Goal: Navigation & Orientation: Find specific page/section

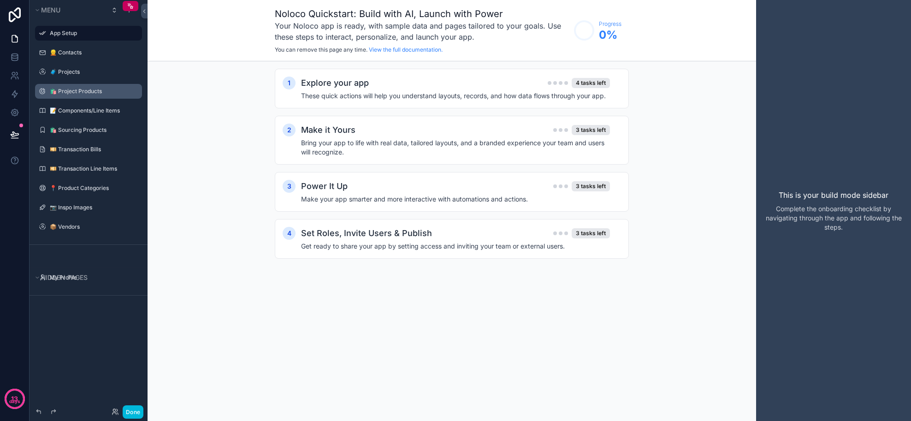
click at [77, 94] on label "🛍 Project Products" at bounding box center [93, 91] width 87 height 7
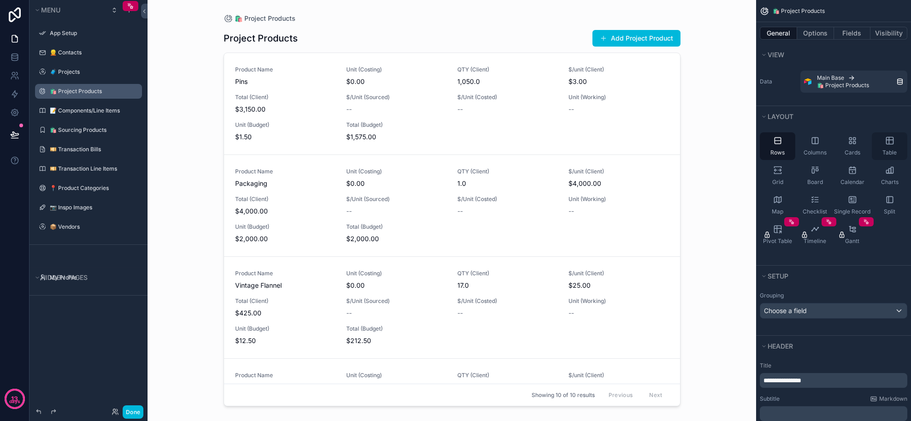
click at [882, 147] on div "Table" at bounding box center [888, 146] width 35 height 28
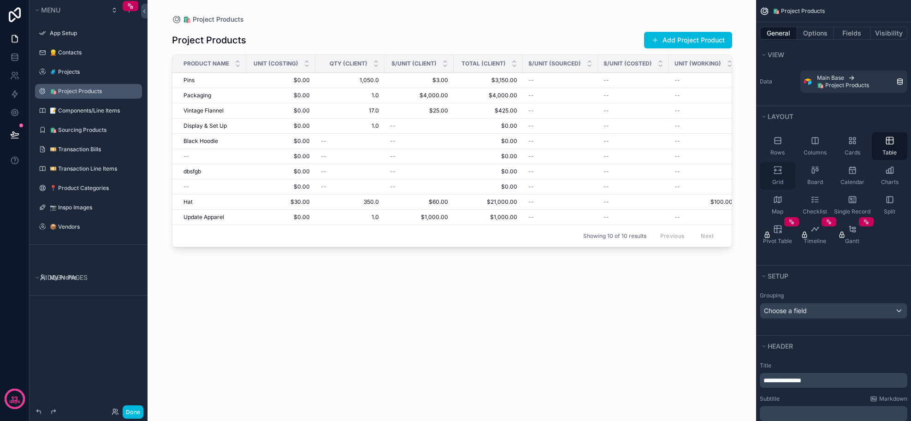
click at [778, 177] on div "Grid" at bounding box center [776, 176] width 35 height 28
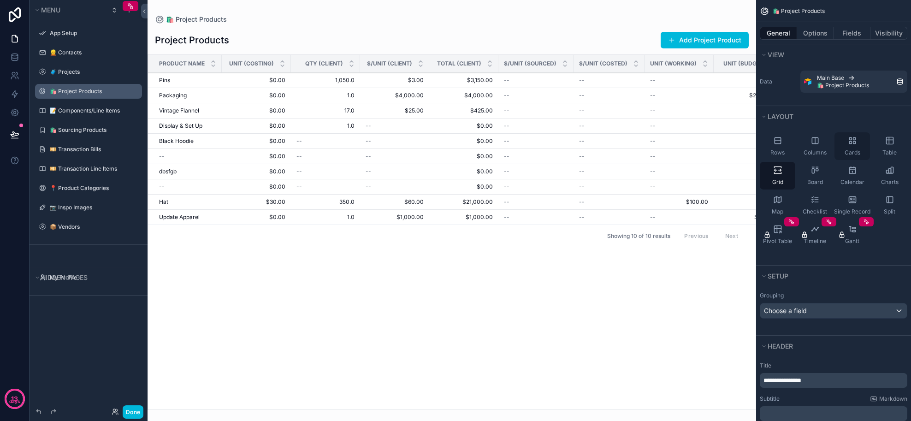
click at [847, 154] on span "Cards" at bounding box center [852, 152] width 16 height 7
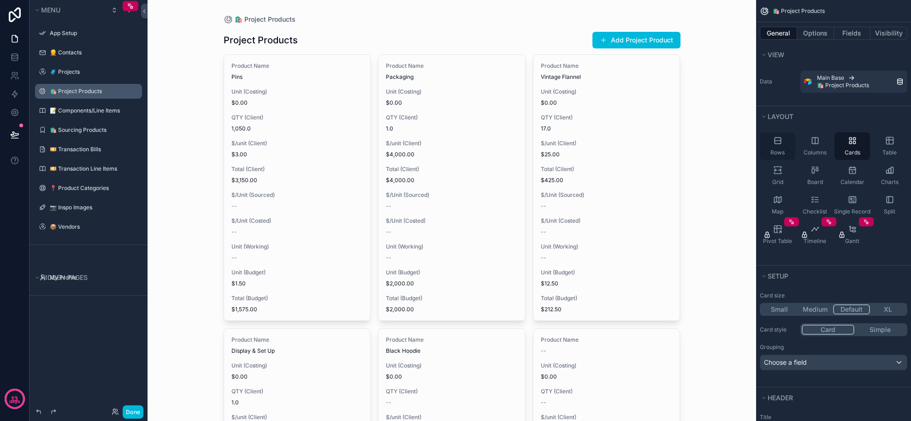
click at [781, 147] on div "Rows" at bounding box center [776, 146] width 35 height 28
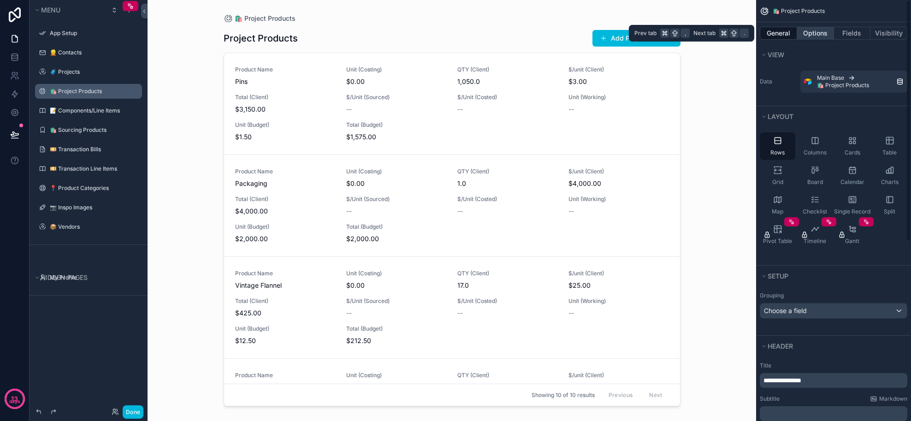
click at [814, 30] on button "Options" at bounding box center [815, 33] width 37 height 13
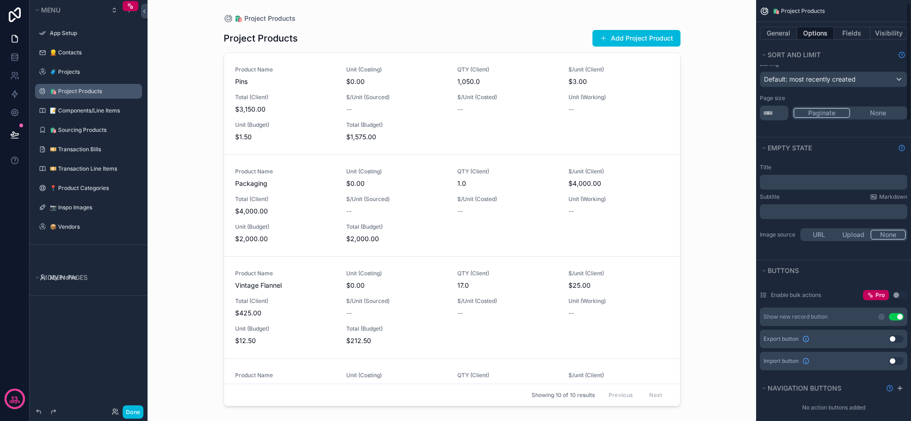
scroll to position [122, 0]
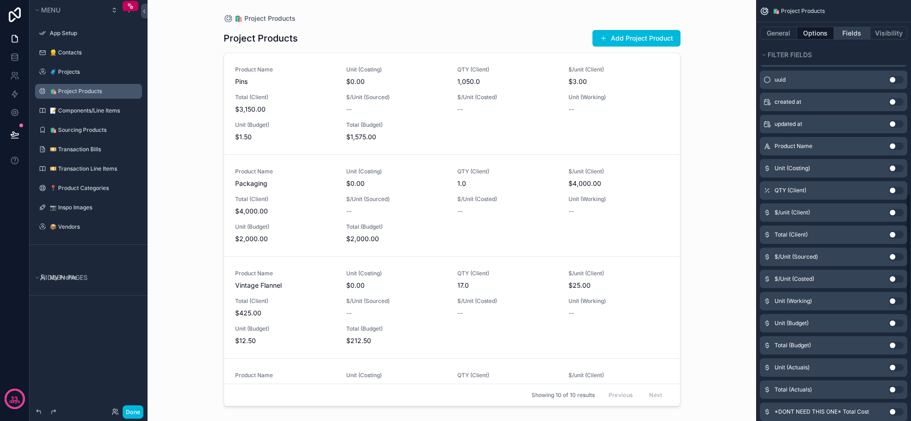
click at [851, 36] on button "Fields" at bounding box center [852, 33] width 37 height 13
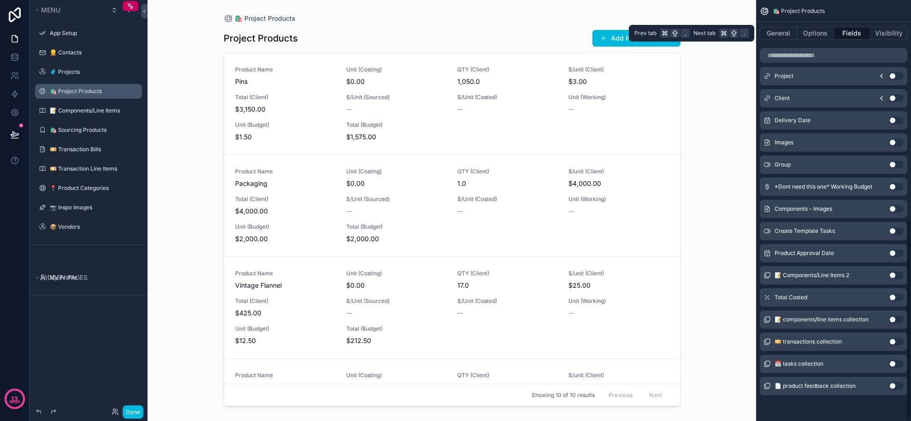
scroll to position [458, 0]
click at [882, 32] on button "Visibility" at bounding box center [888, 33] width 37 height 13
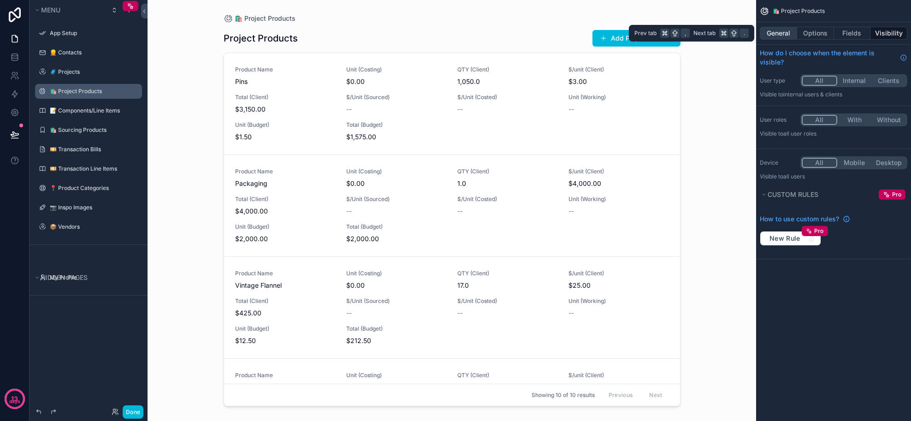
click at [775, 34] on button "General" at bounding box center [777, 33] width 37 height 13
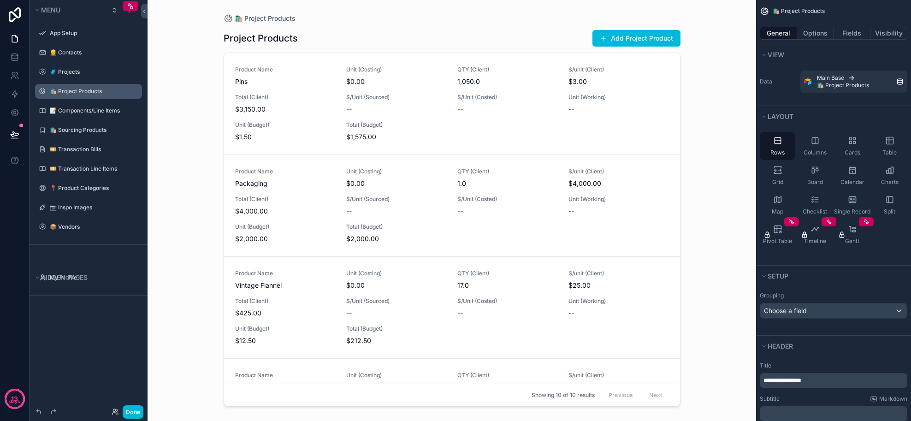
click at [288, 112] on div "scrollable content" at bounding box center [451, 205] width 471 height 410
click at [256, 71] on span "Product Name" at bounding box center [285, 69] width 100 height 7
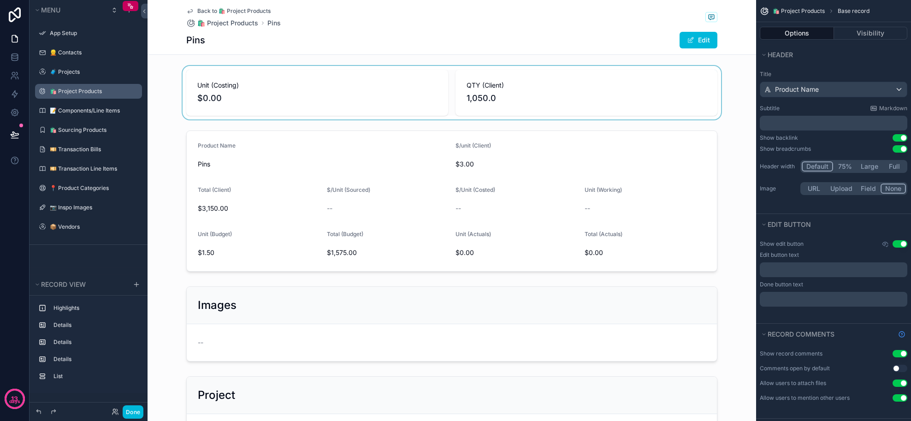
click at [255, 76] on div "scrollable content" at bounding box center [451, 92] width 608 height 53
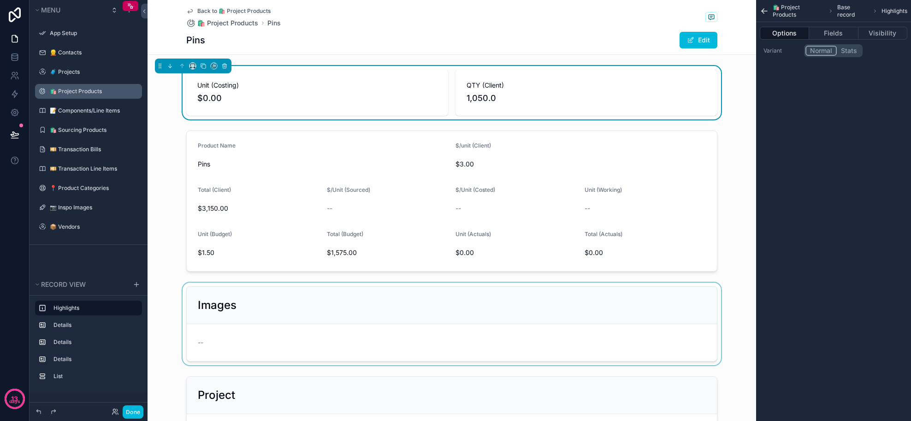
click at [363, 318] on div "scrollable content" at bounding box center [451, 323] width 608 height 82
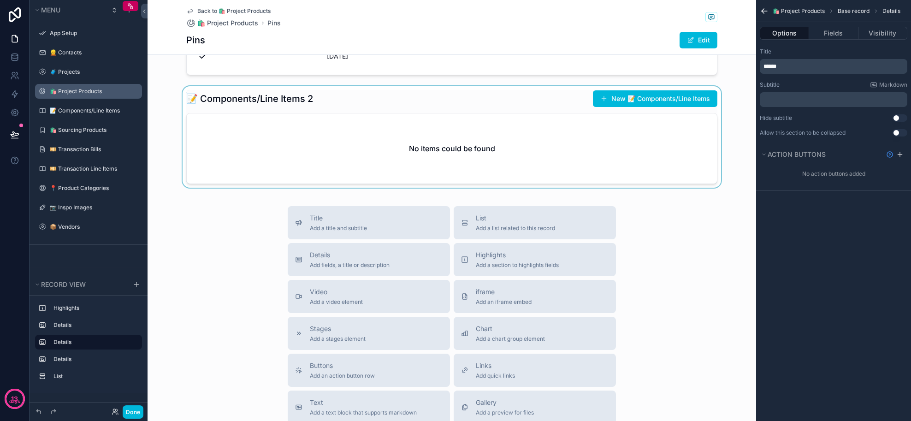
scroll to position [436, 0]
click at [324, 168] on div "scrollable content" at bounding box center [451, 137] width 608 height 105
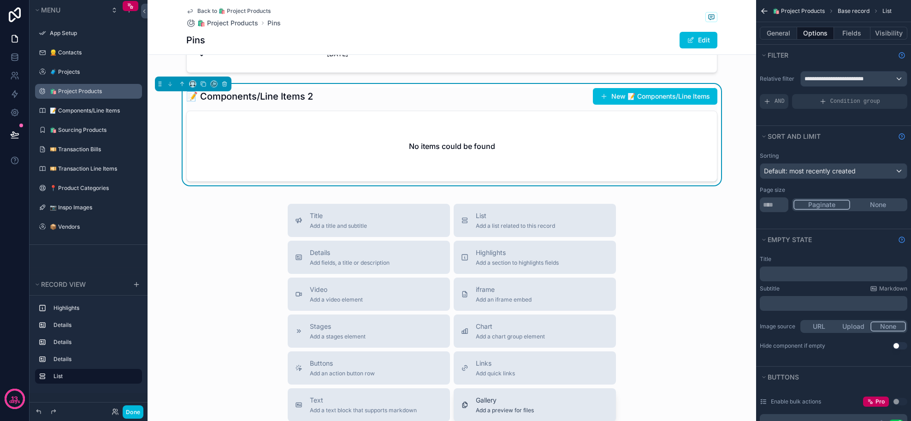
scroll to position [438, 0]
